Goal: Transaction & Acquisition: Subscribe to service/newsletter

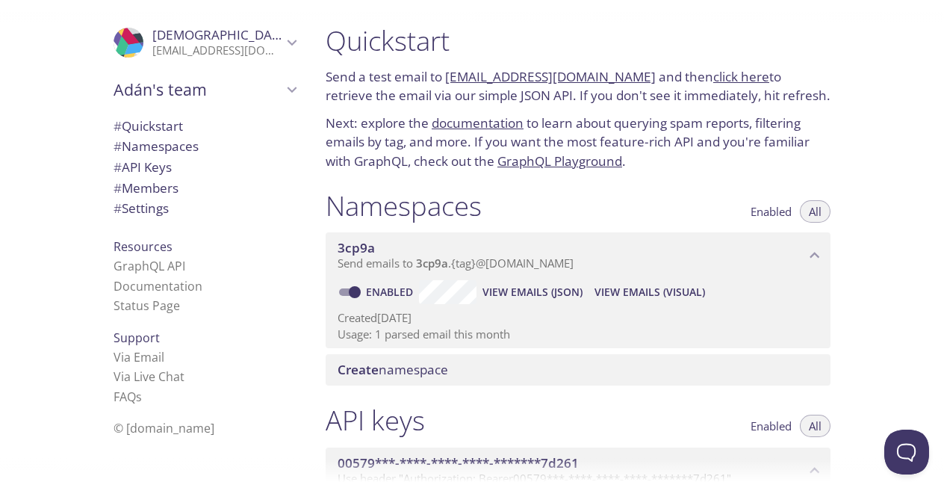
scroll to position [95, 0]
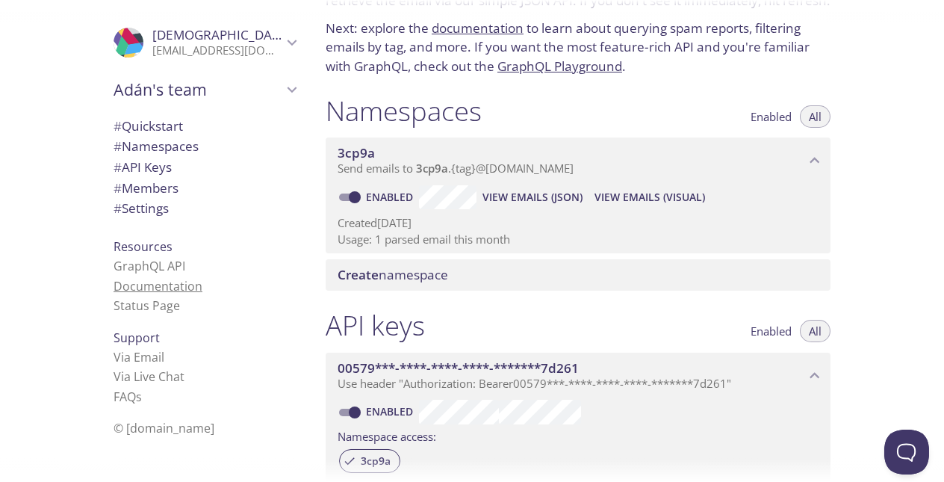
click at [169, 283] on link "Documentation" at bounding box center [157, 286] width 89 height 16
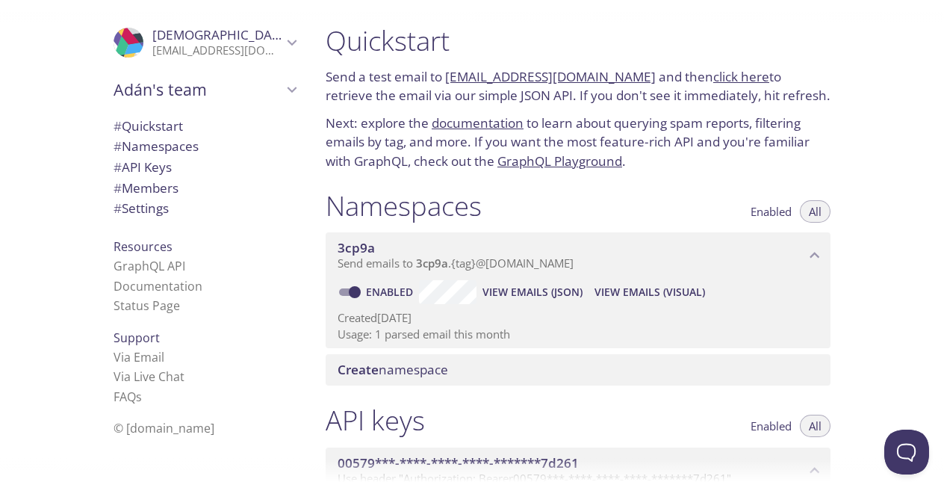
scroll to position [48, 0]
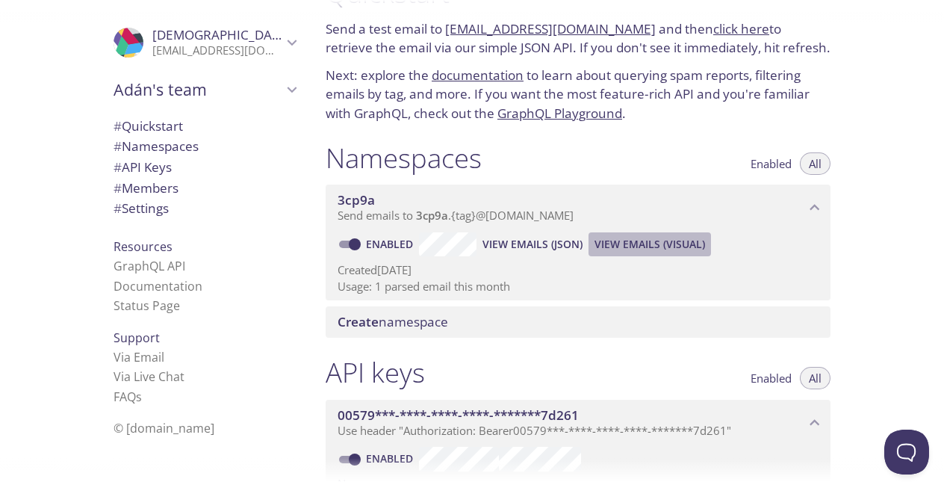
click at [640, 234] on button "View Emails (Visual)" at bounding box center [649, 244] width 122 height 24
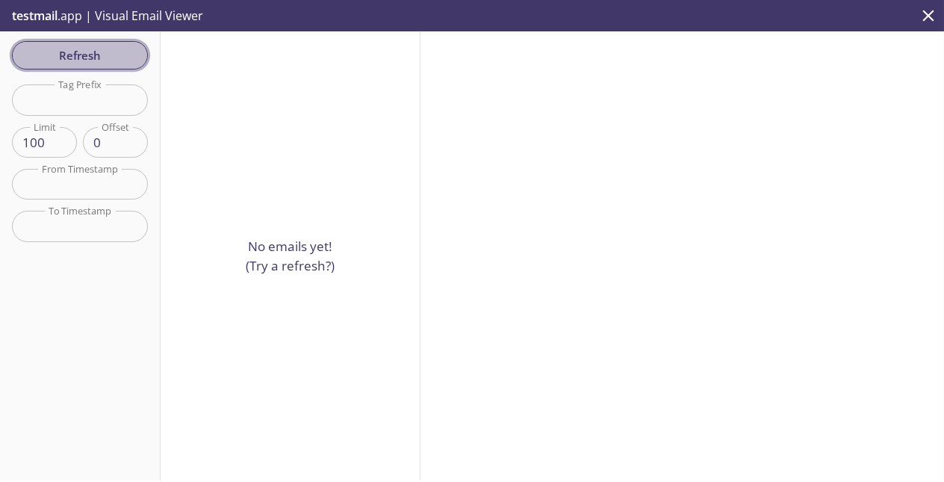
click at [34, 60] on span "Refresh" at bounding box center [80, 55] width 112 height 19
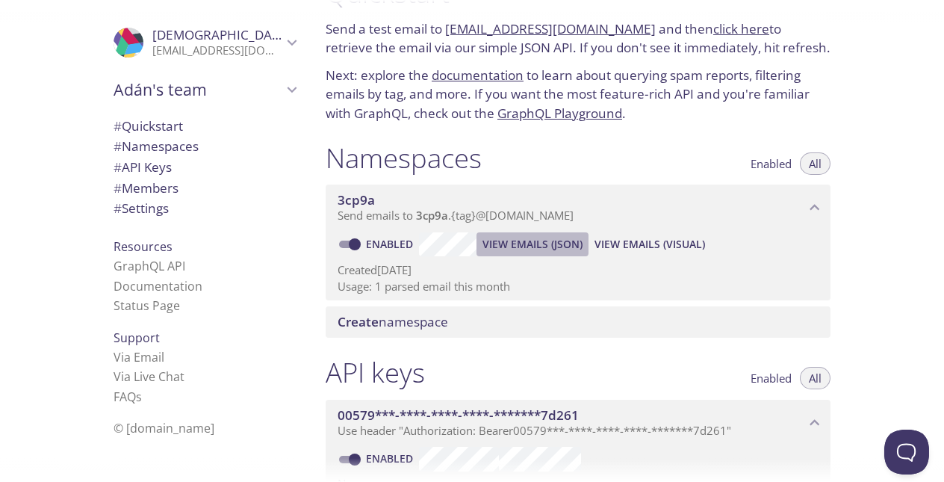
click at [501, 241] on span "View Emails (JSON)" at bounding box center [532, 244] width 100 height 18
click at [538, 463] on div at bounding box center [472, 470] width 944 height 24
click at [156, 281] on link "Documentation" at bounding box center [157, 286] width 89 height 16
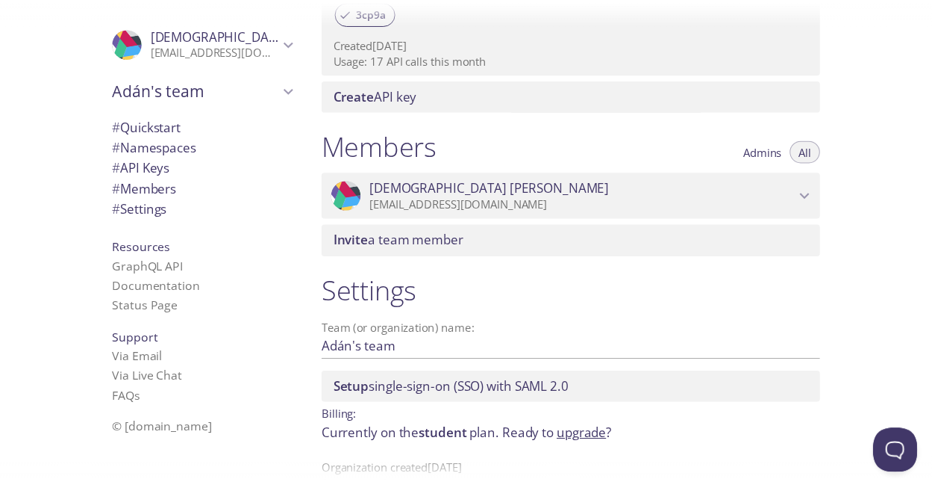
scroll to position [579, 0]
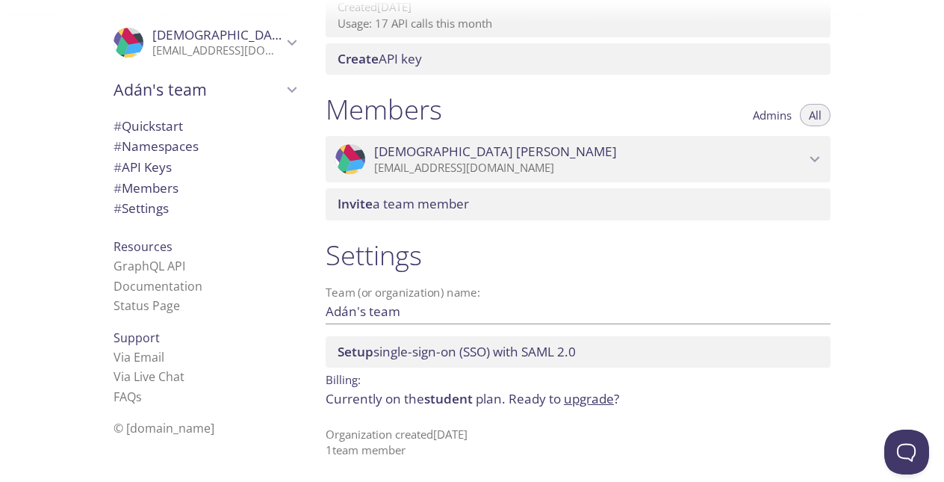
drag, startPoint x: 583, startPoint y: 407, endPoint x: 591, endPoint y: 400, distance: 10.0
click at [591, 400] on p "Currently on the student plan. Ready to upgrade ?" at bounding box center [578, 398] width 505 height 19
click at [591, 400] on link "upgrade" at bounding box center [589, 398] width 50 height 17
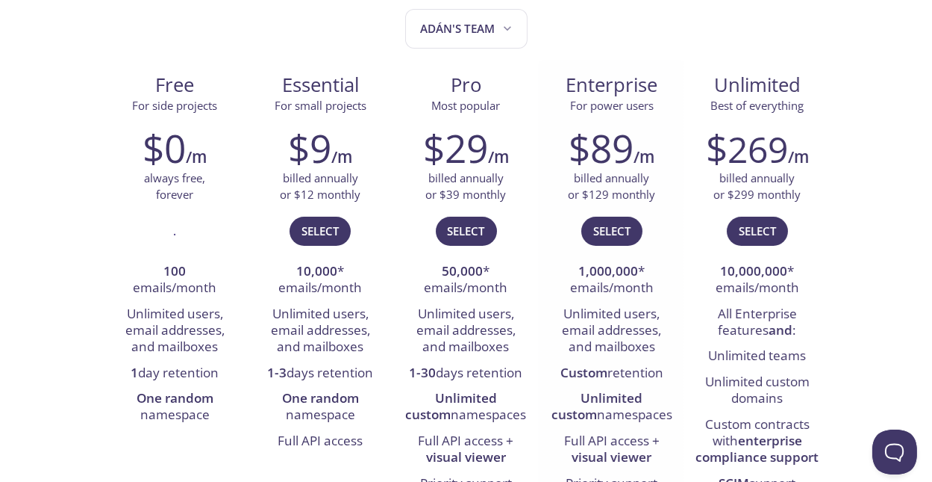
scroll to position [69, 0]
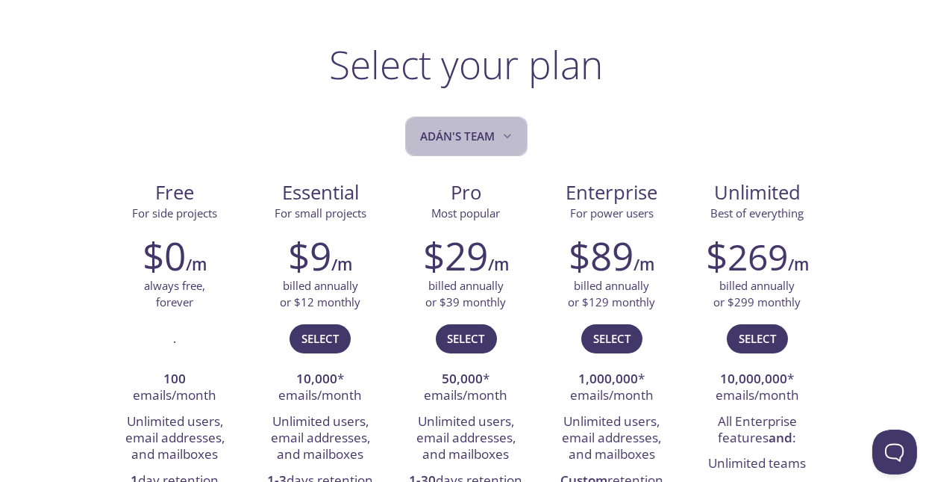
click at [479, 145] on button "Adán's team" at bounding box center [466, 136] width 122 height 40
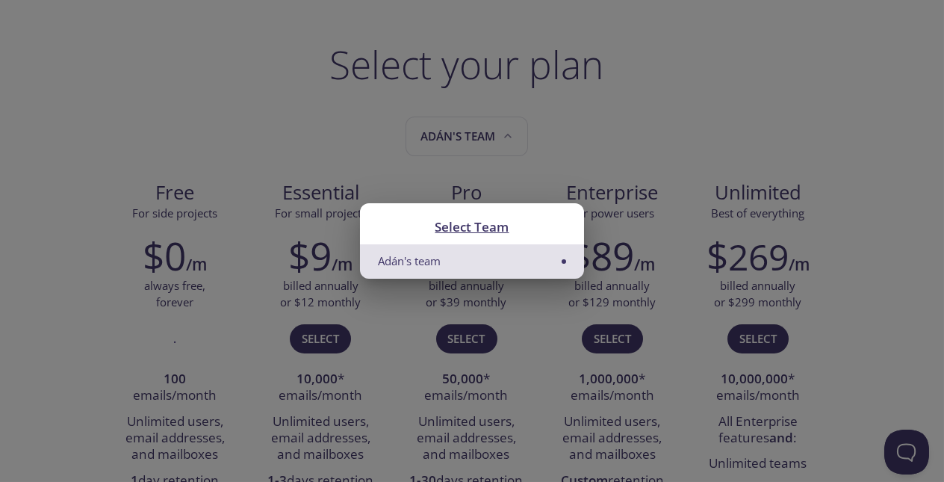
click at [476, 265] on li "Adán's team" at bounding box center [472, 261] width 224 height 34
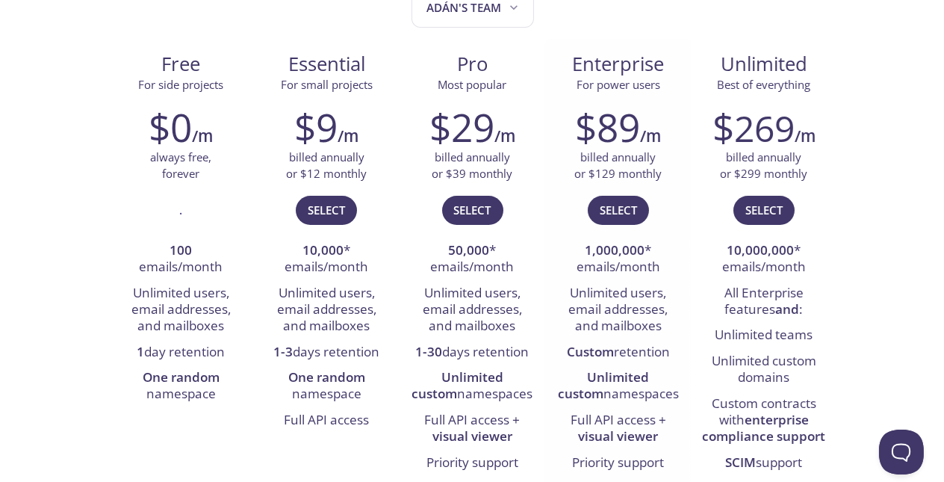
scroll to position [0, 0]
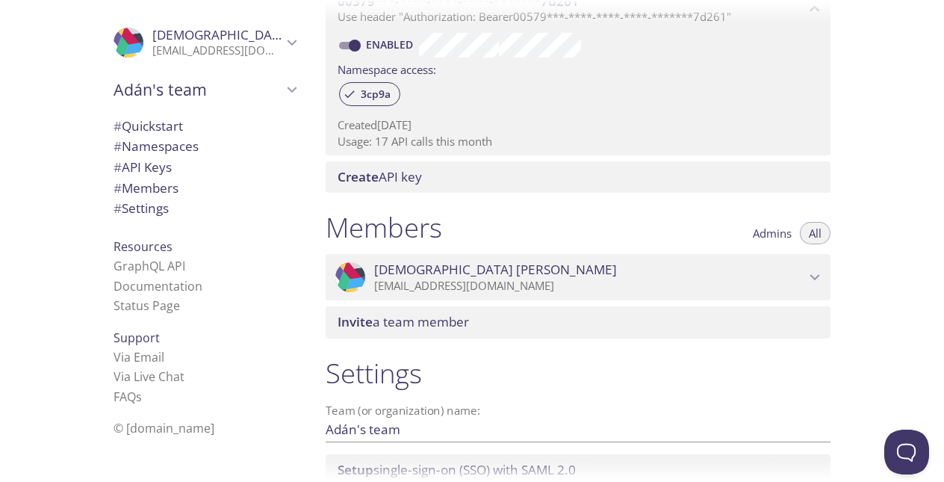
scroll to position [579, 0]
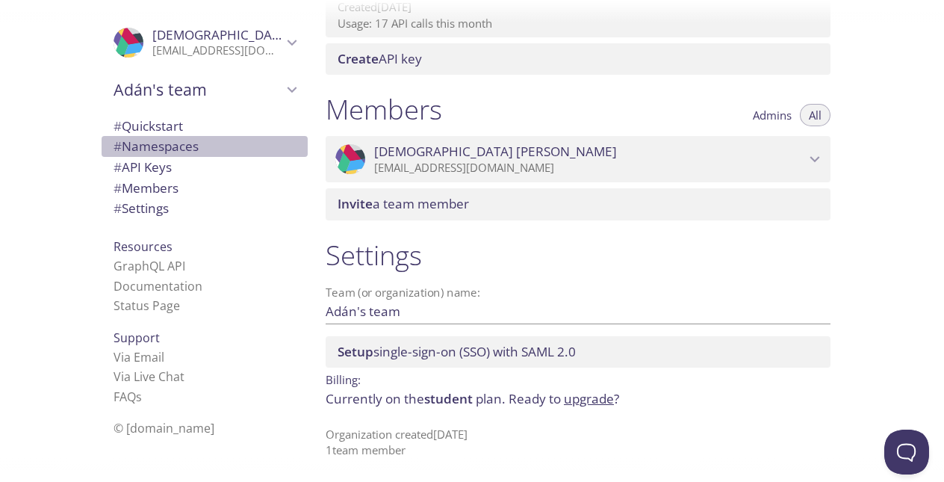
click at [153, 149] on span "# Namespaces" at bounding box center [155, 145] width 85 height 17
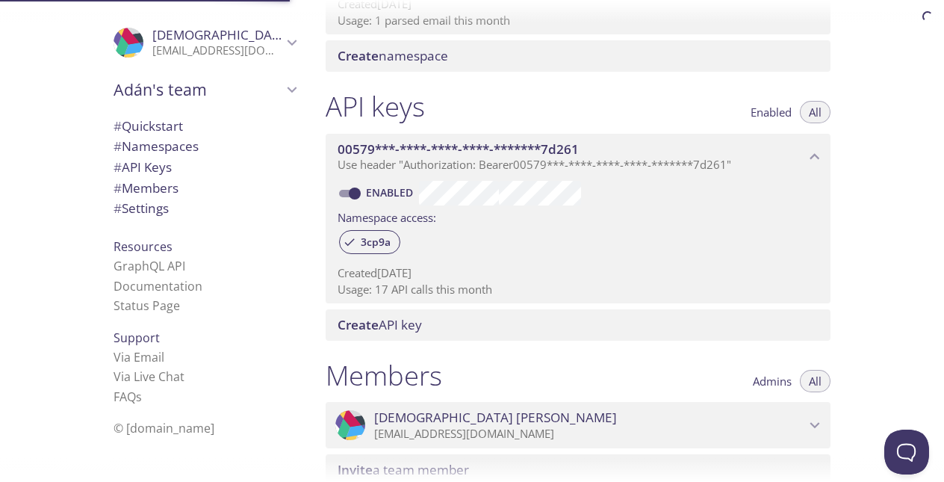
scroll to position [189, 0]
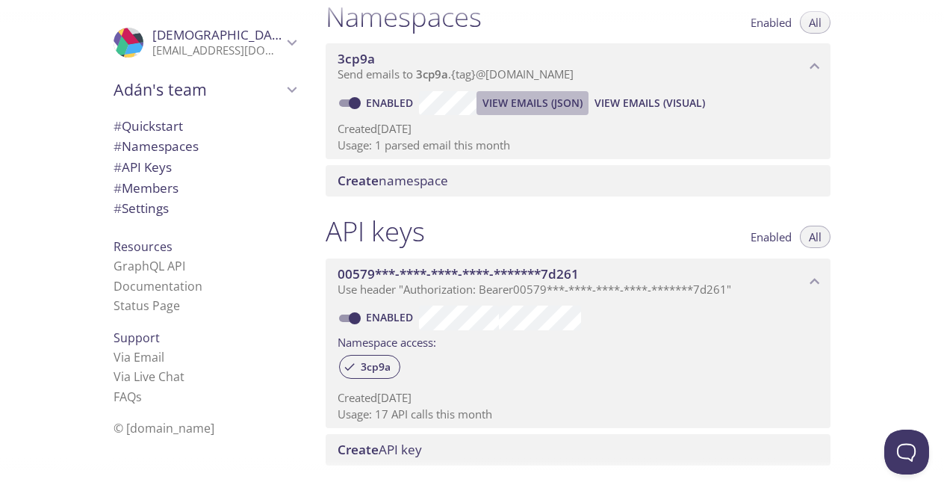
click at [523, 102] on span "View Emails (JSON)" at bounding box center [532, 103] width 100 height 18
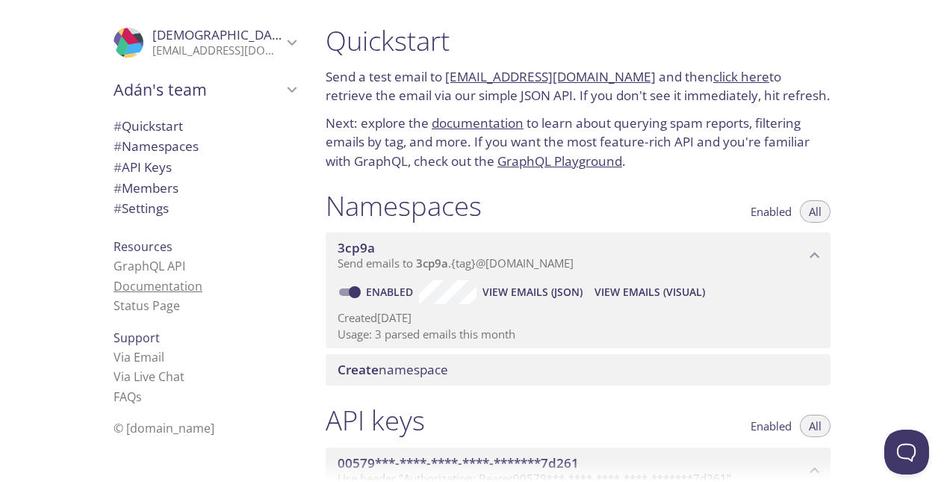
click at [161, 292] on link "Documentation" at bounding box center [157, 286] width 89 height 16
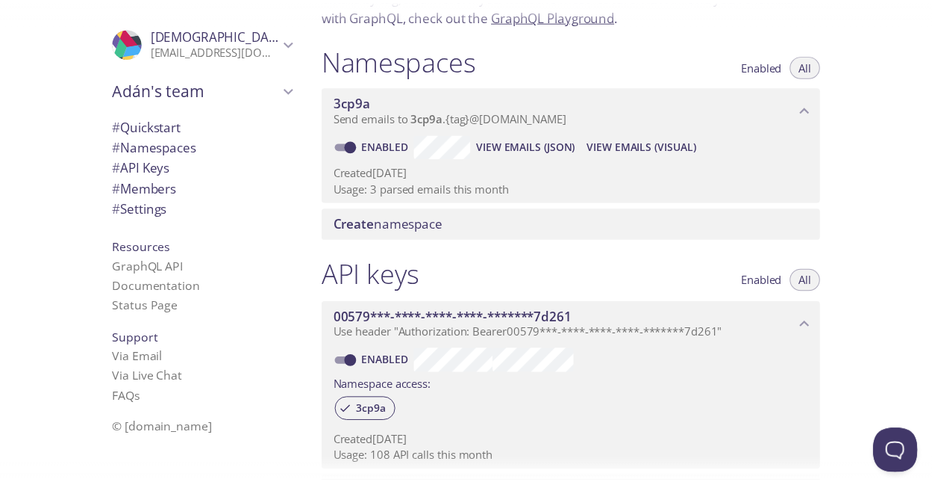
scroll to position [168, 0]
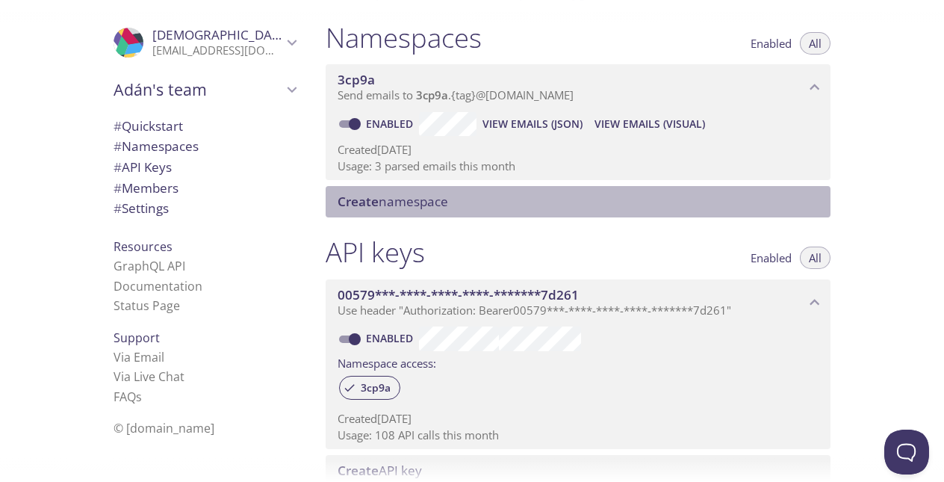
click at [535, 190] on div "Create namespace" at bounding box center [578, 201] width 505 height 31
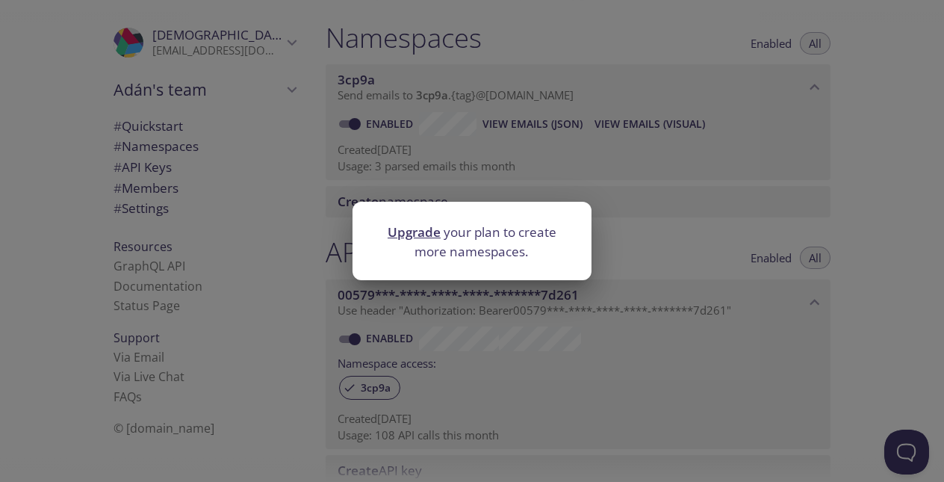
click at [418, 224] on link "Upgrade" at bounding box center [413, 231] width 53 height 17
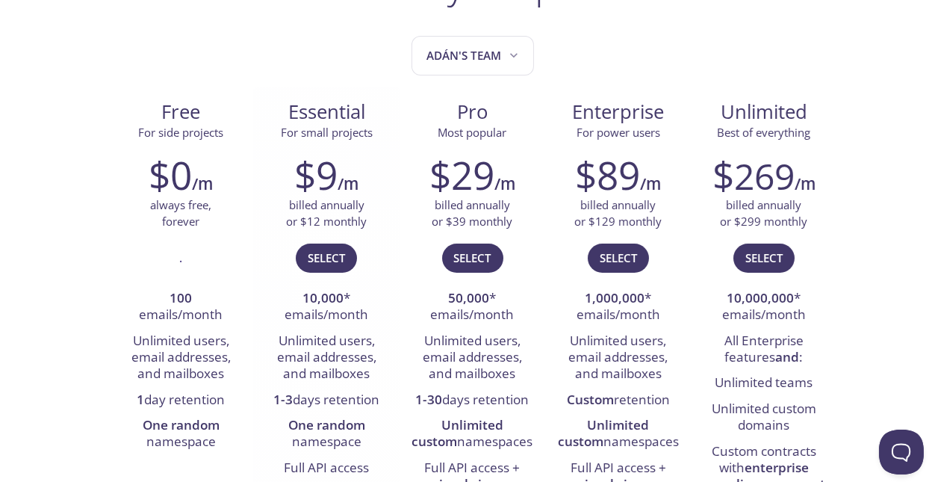
scroll to position [149, 0]
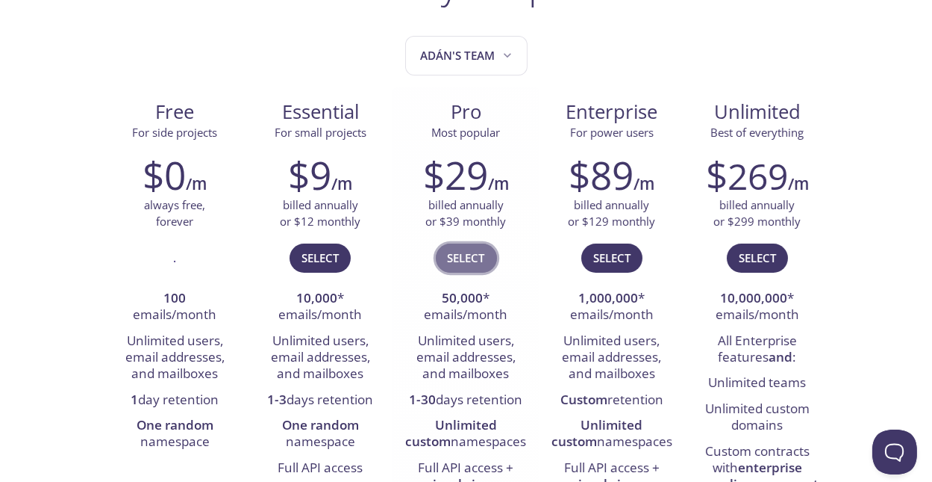
click at [462, 255] on span "Select" at bounding box center [466, 257] width 37 height 19
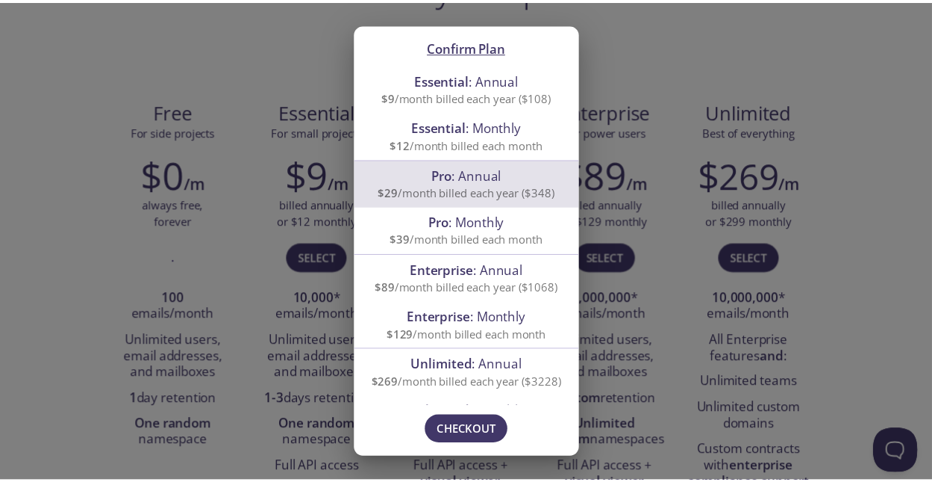
scroll to position [37, 0]
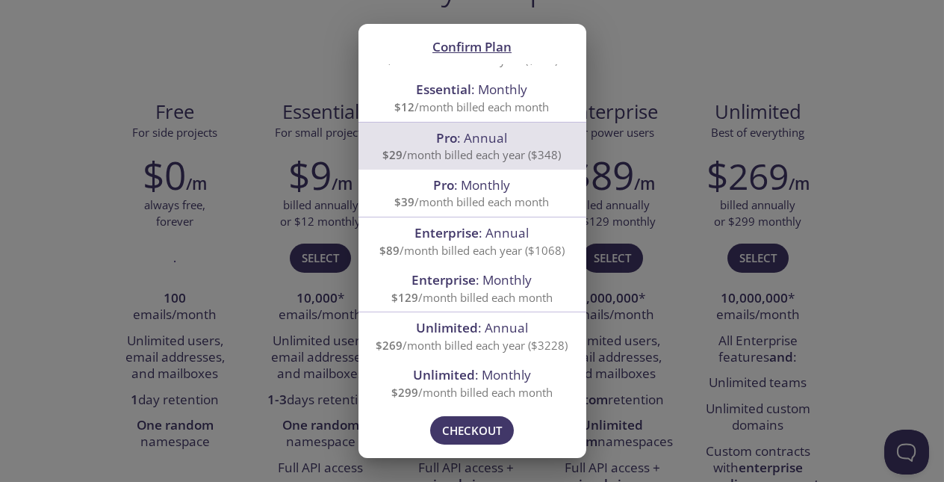
click at [732, 252] on div "Confirm Plan Essential : Annual $9 /month billed each year ($108) Essential : M…" at bounding box center [472, 241] width 944 height 482
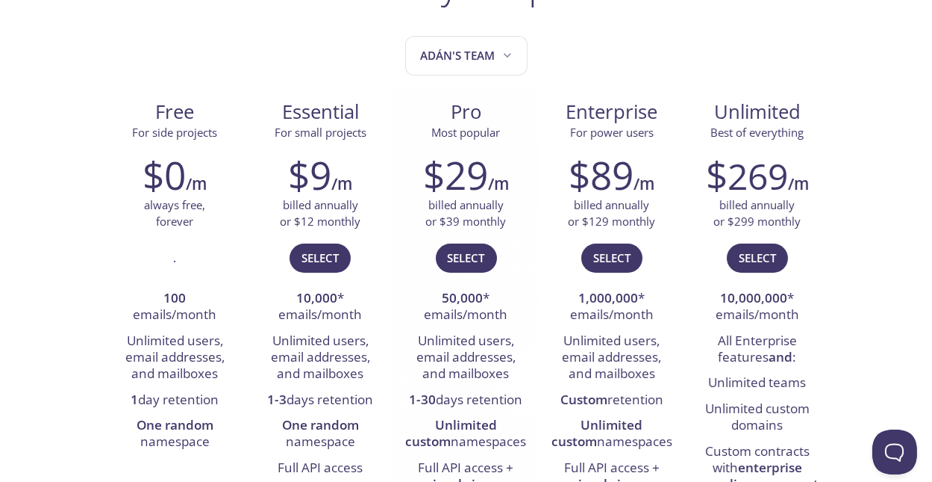
click at [467, 171] on h2 "$29" at bounding box center [455, 174] width 65 height 45
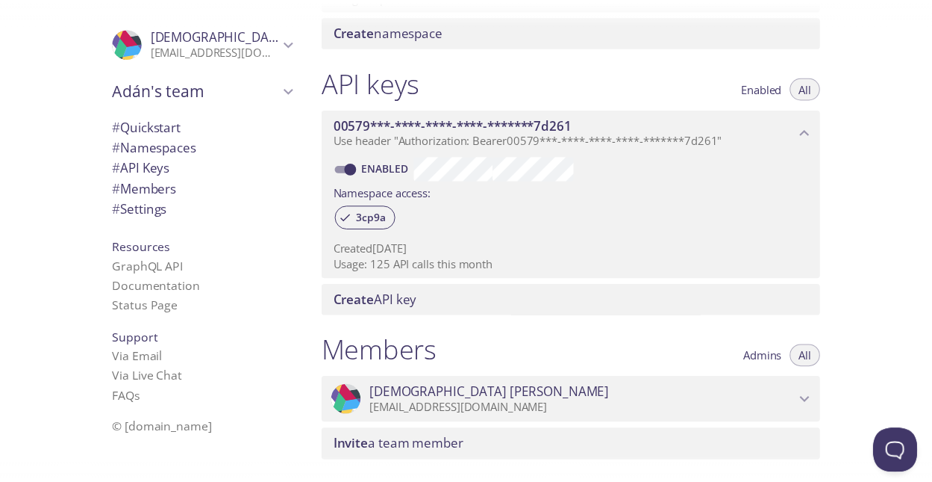
scroll to position [343, 0]
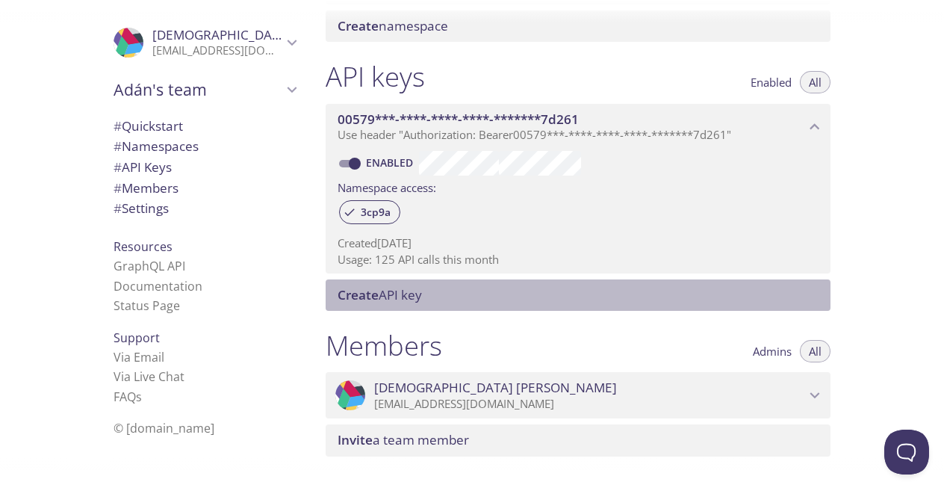
click at [347, 296] on span "Create" at bounding box center [357, 294] width 41 height 17
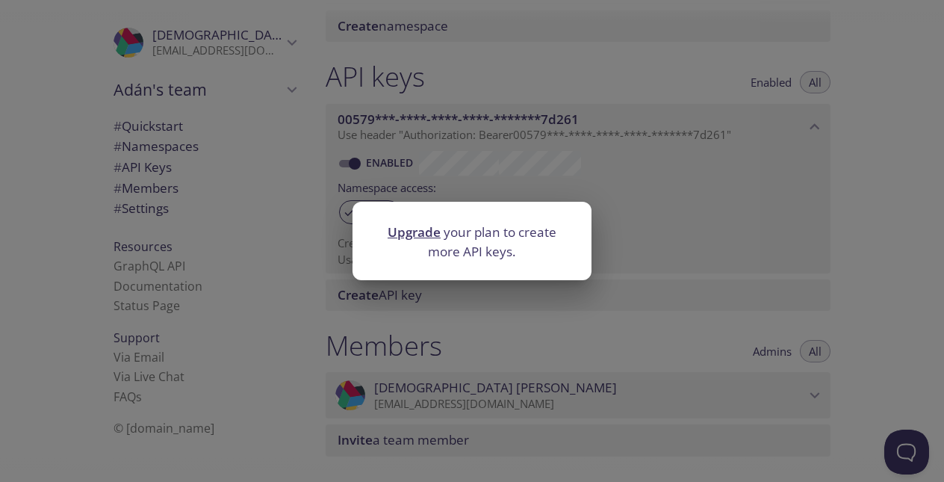
click at [400, 222] on div at bounding box center [471, 212] width 239 height 21
click at [406, 243] on p "Upgrade your plan to create more API keys." at bounding box center [471, 241] width 203 height 38
click at [413, 238] on link "Upgrade" at bounding box center [413, 231] width 53 height 17
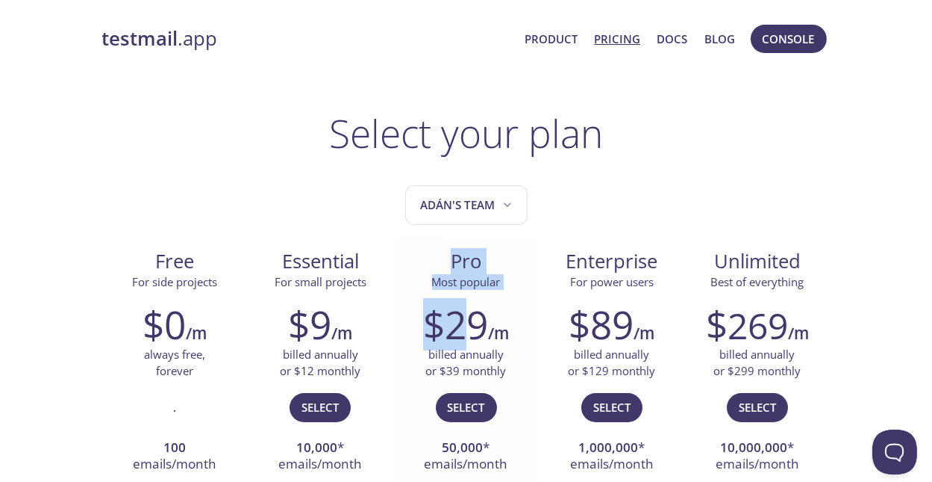
drag, startPoint x: 413, startPoint y: 238, endPoint x: 470, endPoint y: 299, distance: 83.4
click at [470, 299] on div "Pro Most popular $29 /m billed annually or $39 monthly Select 50,000 * emails/m…" at bounding box center [466, 459] width 146 height 445
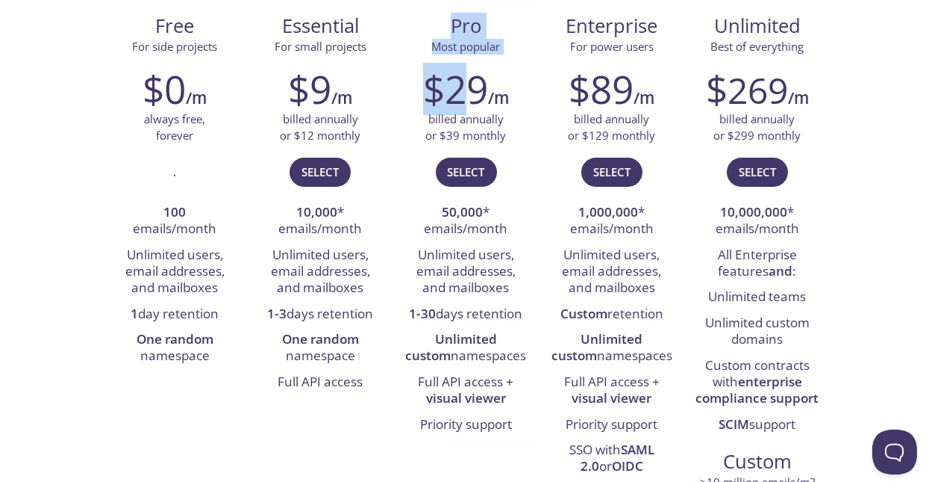
scroll to position [205, 0]
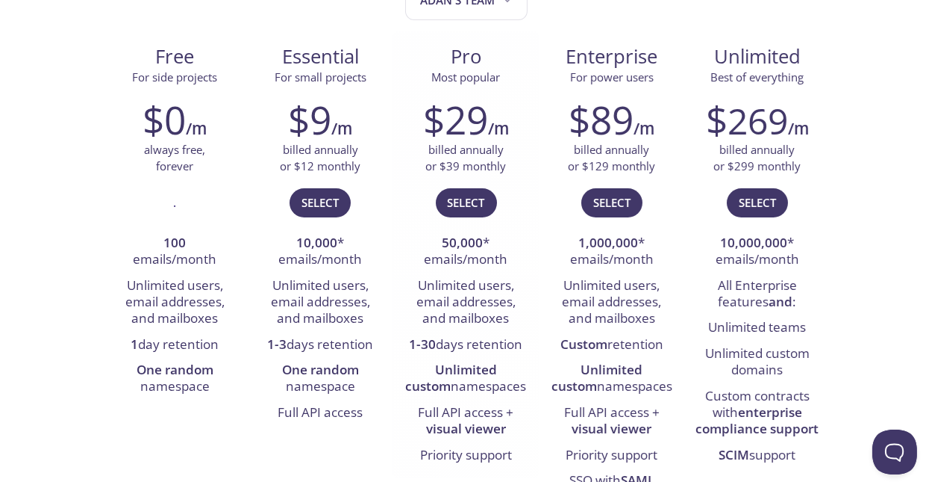
click at [470, 299] on li "Unlimited users, email addresses, and mailboxes" at bounding box center [466, 302] width 123 height 59
